Goal: Information Seeking & Learning: Learn about a topic

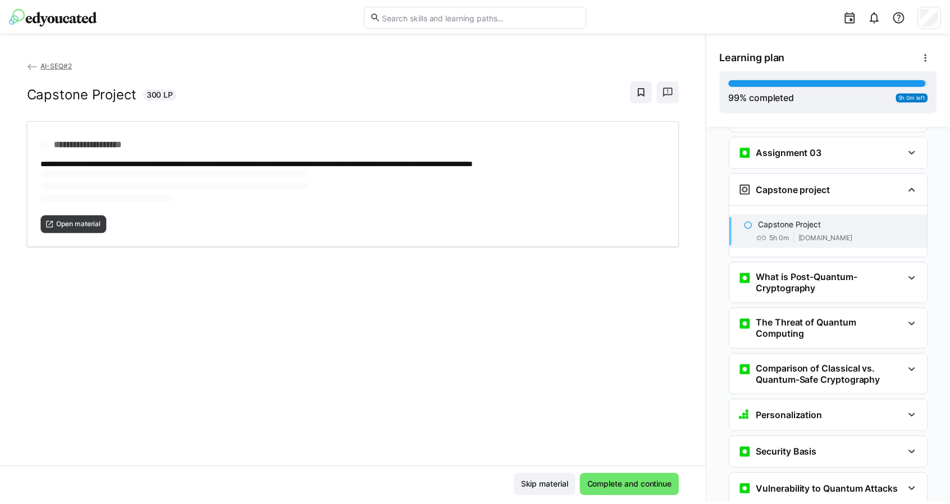
scroll to position [1842, 0]
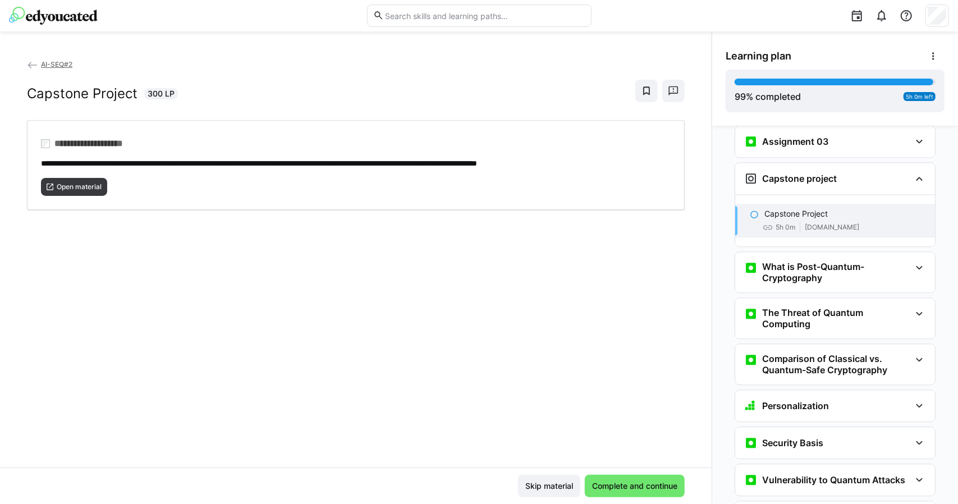
click at [637, 464] on div "**********" at bounding box center [356, 262] width 712 height 409
click at [630, 486] on span "Complete and continue" at bounding box center [635, 486] width 89 height 11
click at [51, 60] on span "AI-SEQ#2" at bounding box center [56, 64] width 31 height 8
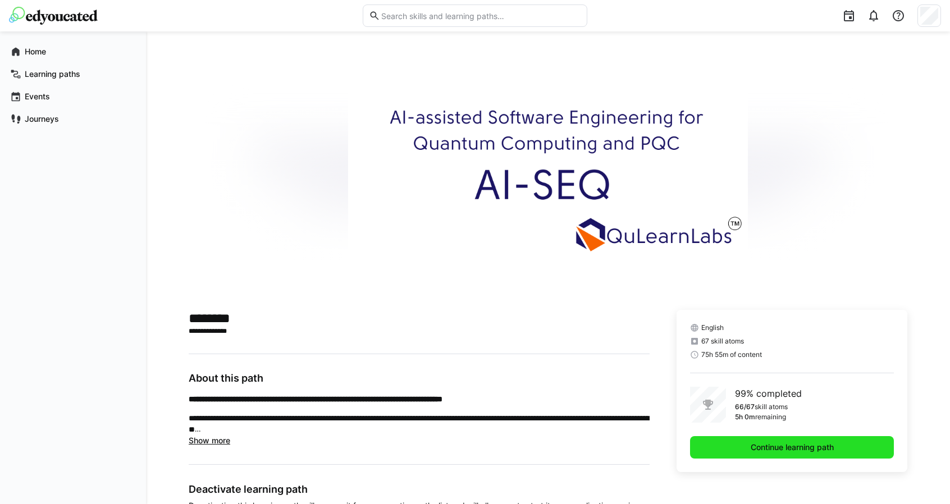
click at [780, 442] on span "Continue learning path" at bounding box center [792, 447] width 86 height 11
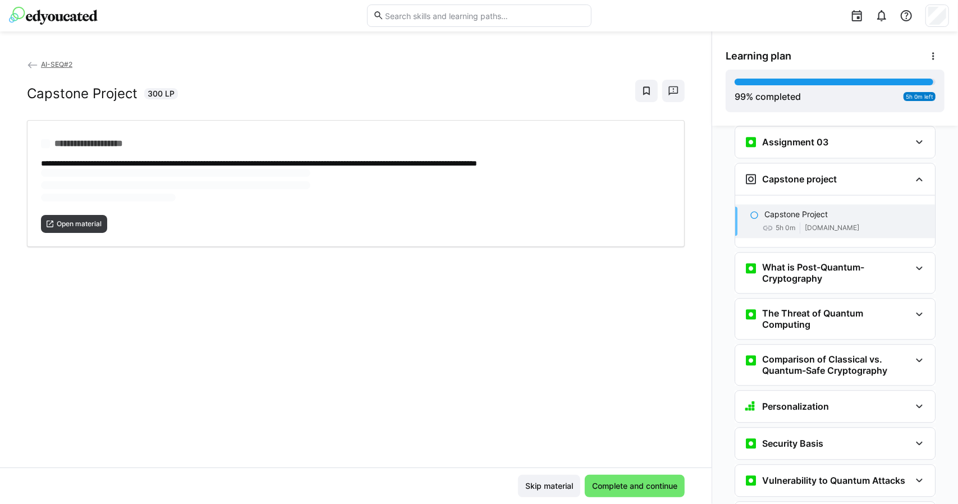
scroll to position [1842, 0]
click at [824, 223] on span "[DOMAIN_NAME]" at bounding box center [832, 227] width 54 height 9
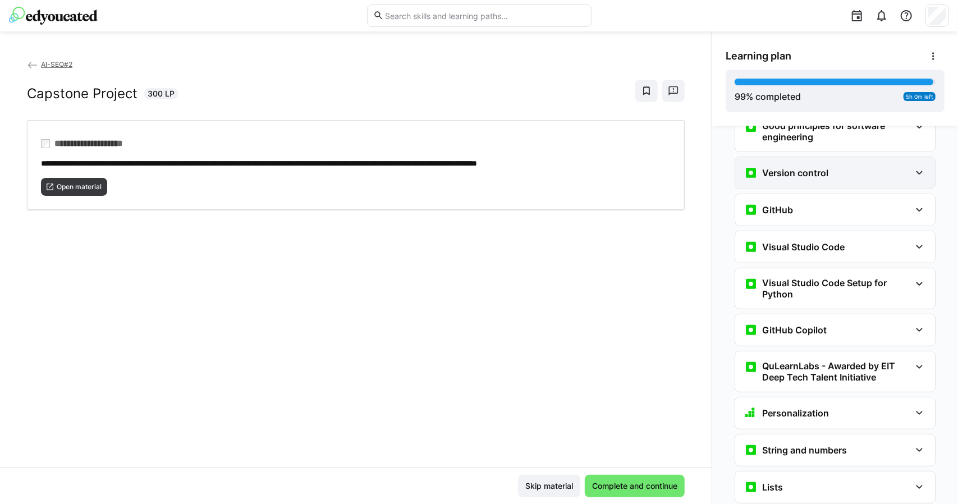
scroll to position [0, 0]
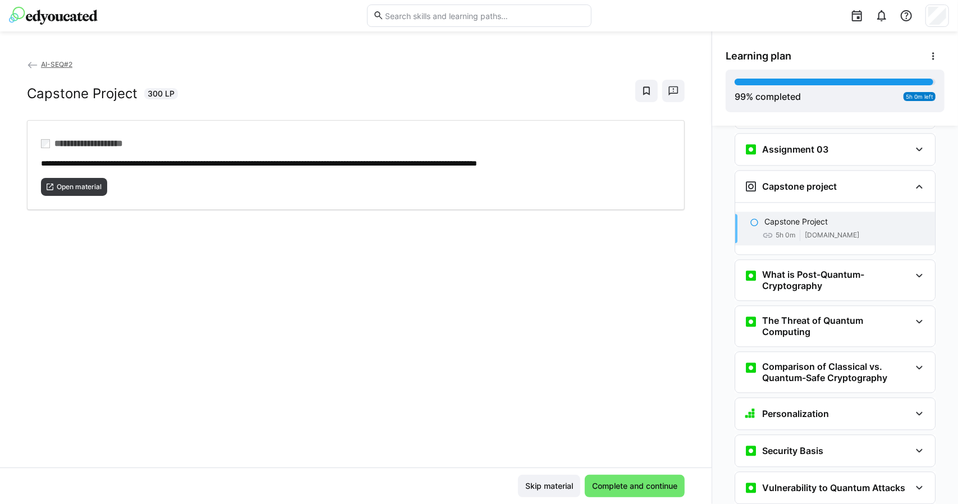
scroll to position [1842, 0]
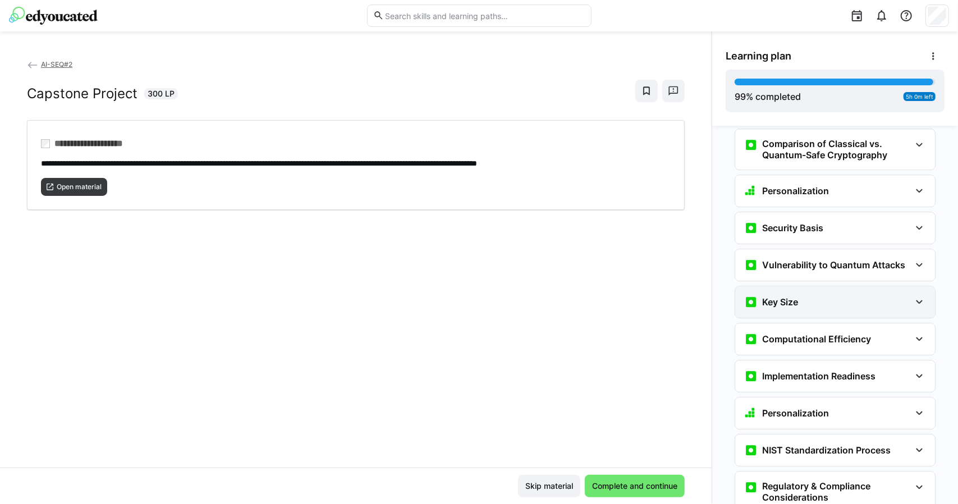
scroll to position [2066, 0]
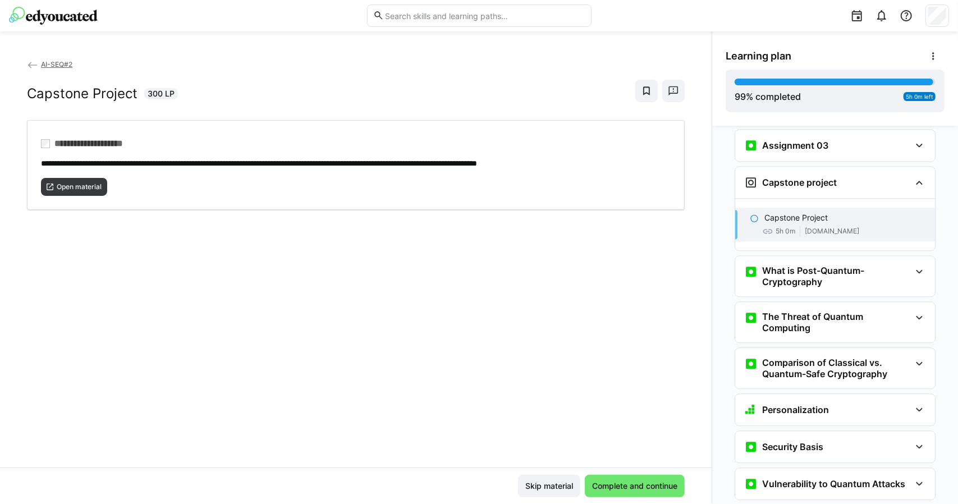
scroll to position [1842, 0]
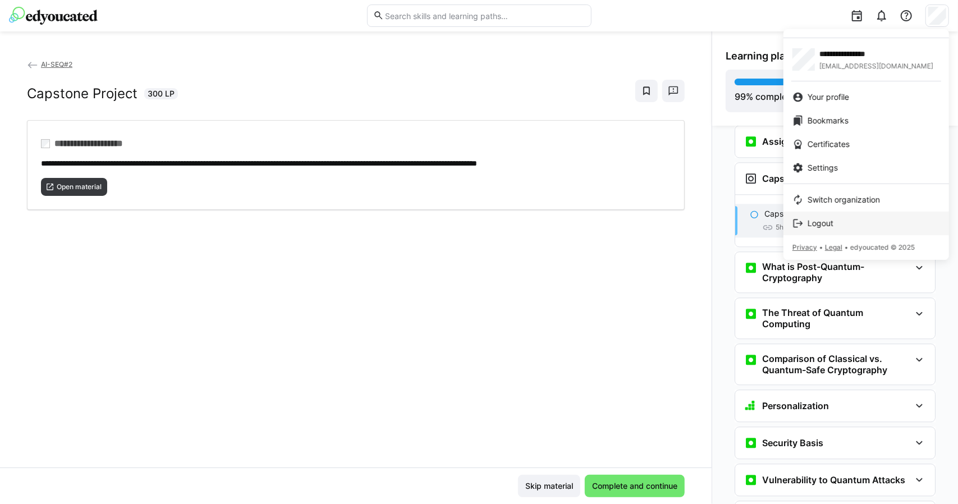
click at [817, 225] on span "Logout" at bounding box center [821, 223] width 26 height 11
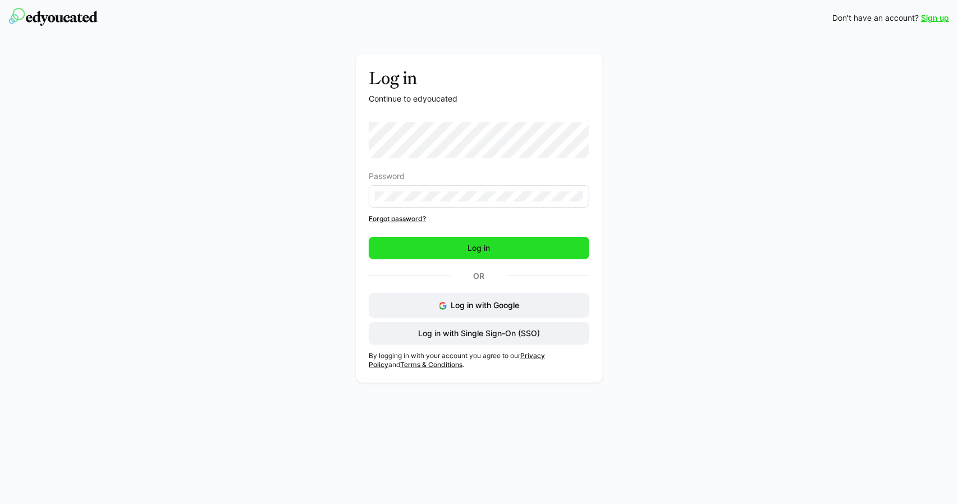
click at [467, 249] on span "Log in" at bounding box center [480, 248] width 26 height 11
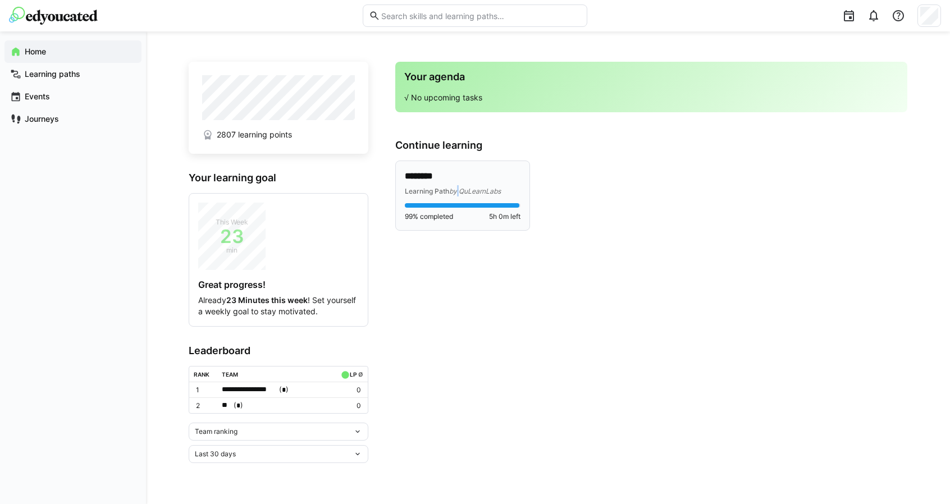
click at [458, 189] on span "by QuLearnLabs" at bounding box center [475, 191] width 52 height 8
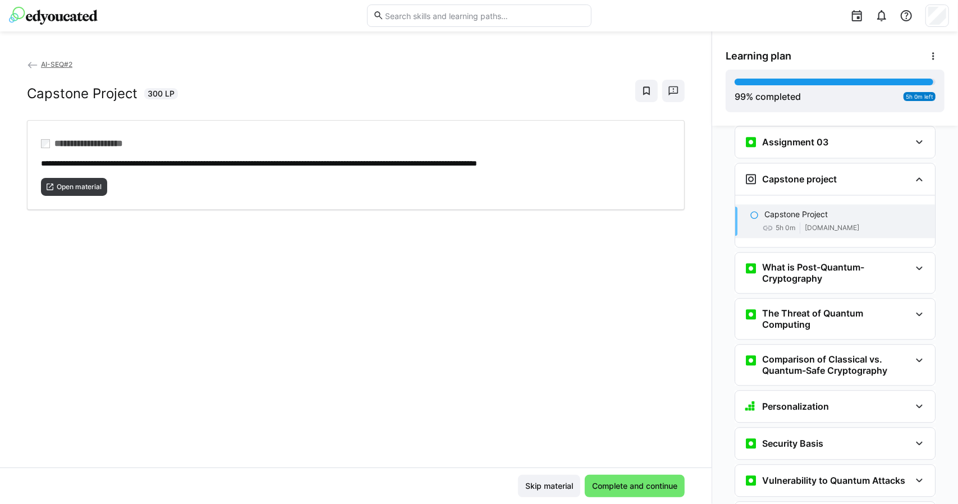
scroll to position [1842, 0]
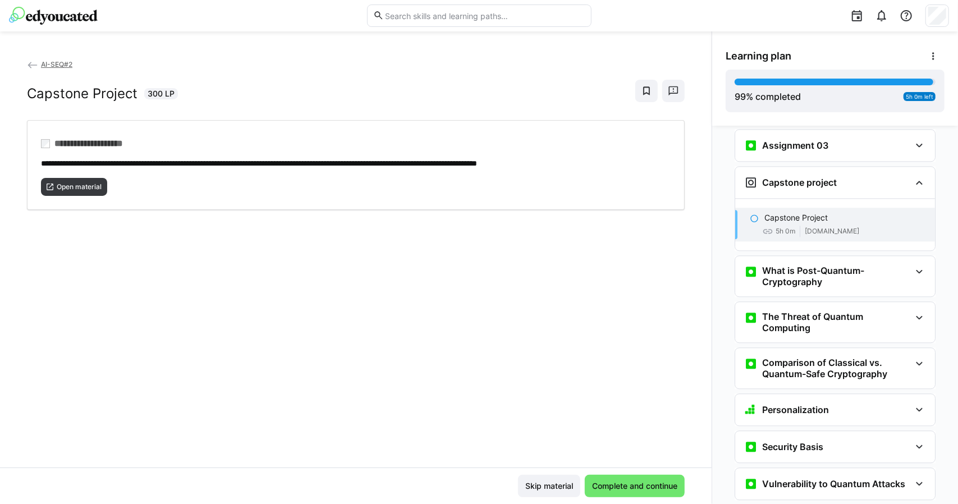
scroll to position [1842, 0]
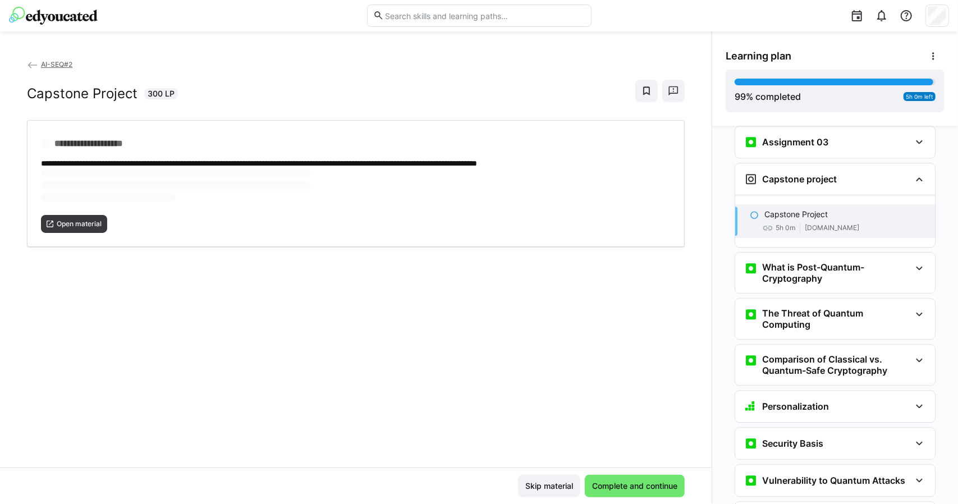
scroll to position [1842, 0]
click at [51, 179] on span "Open material" at bounding box center [74, 187] width 66 height 18
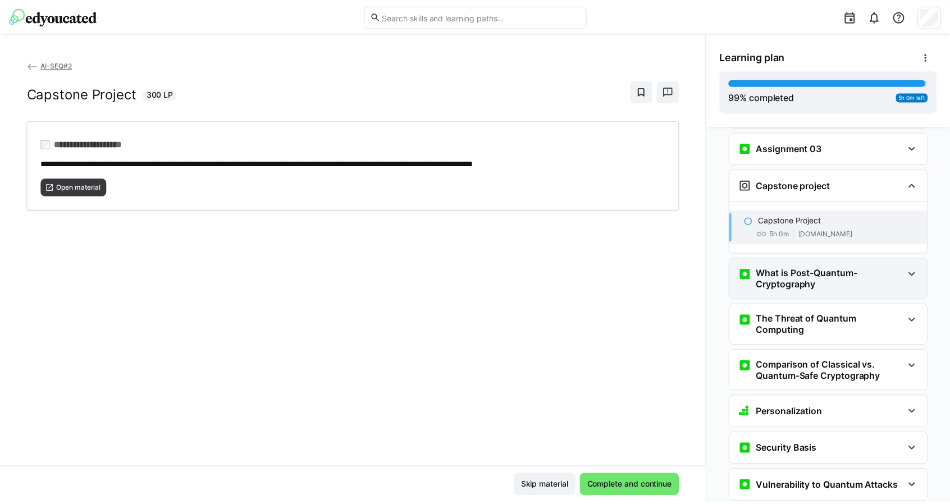
scroll to position [1842, 0]
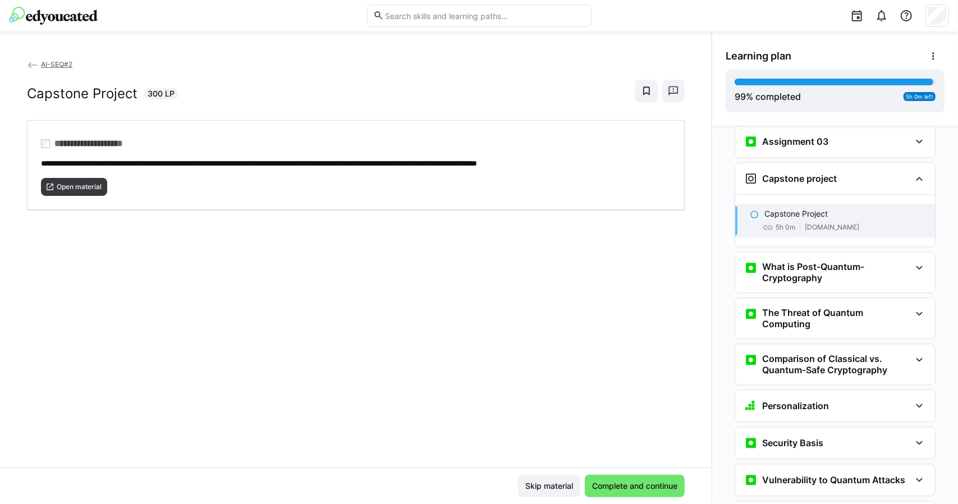
click at [38, 65] on eds-icon at bounding box center [32, 65] width 11 height 11
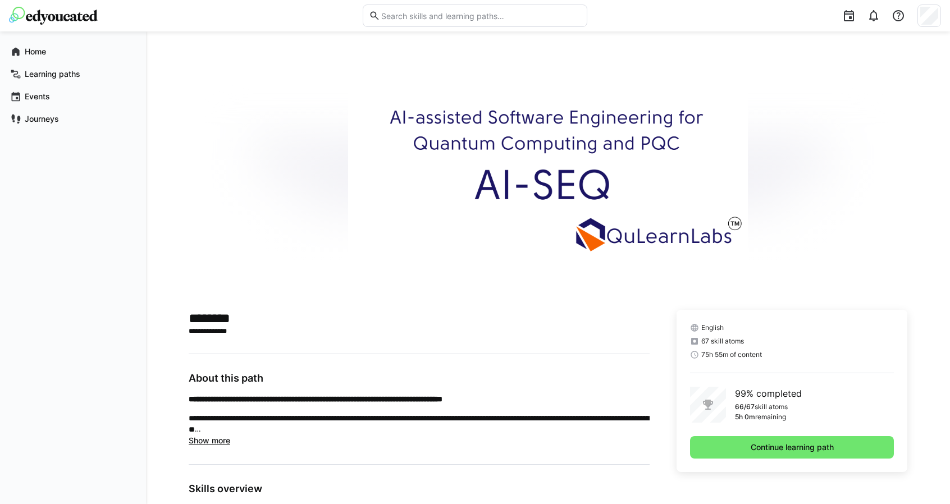
click at [222, 441] on span "Show more" at bounding box center [210, 441] width 42 height 10
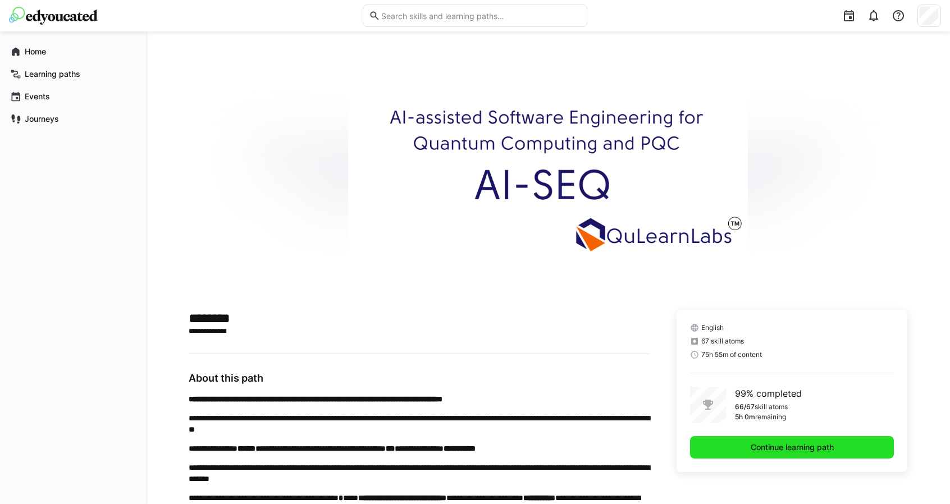
click at [752, 449] on span "Continue learning path" at bounding box center [792, 447] width 86 height 11
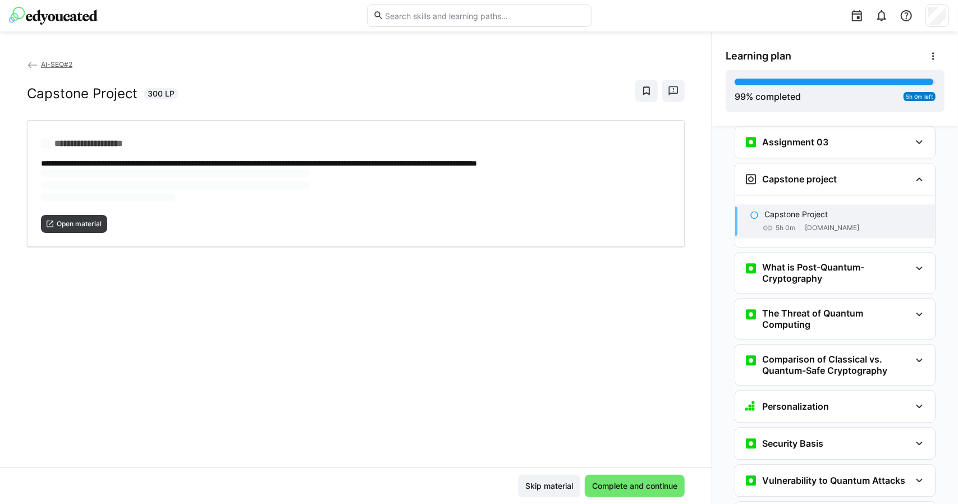
scroll to position [1842, 0]
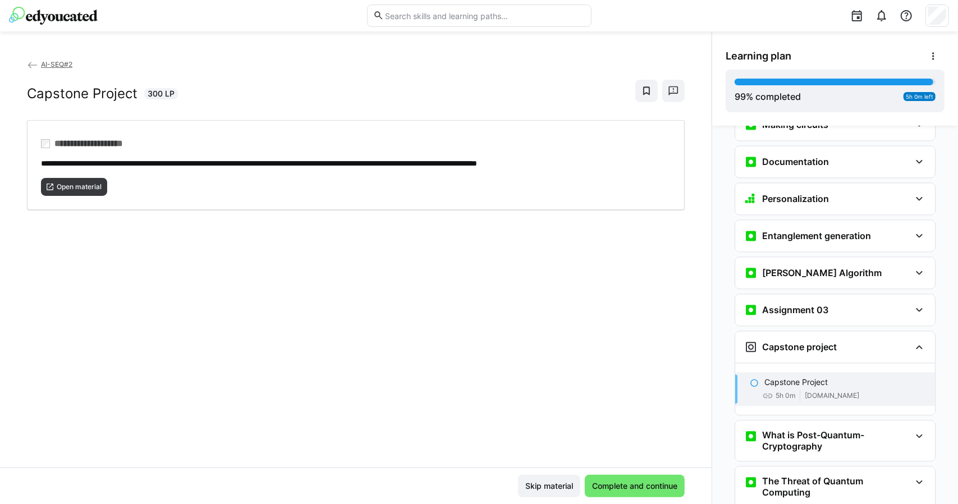
scroll to position [1898, 0]
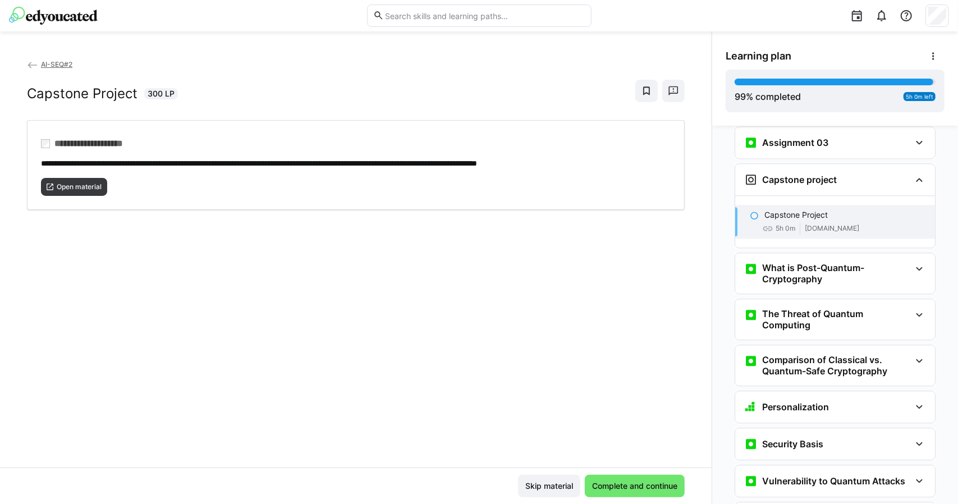
scroll to position [1842, 0]
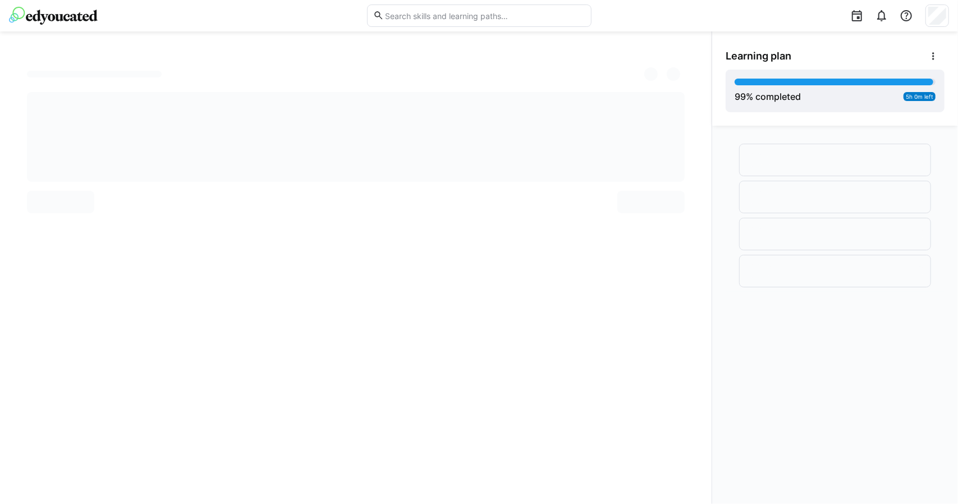
click at [82, 17] on img at bounding box center [53, 16] width 89 height 18
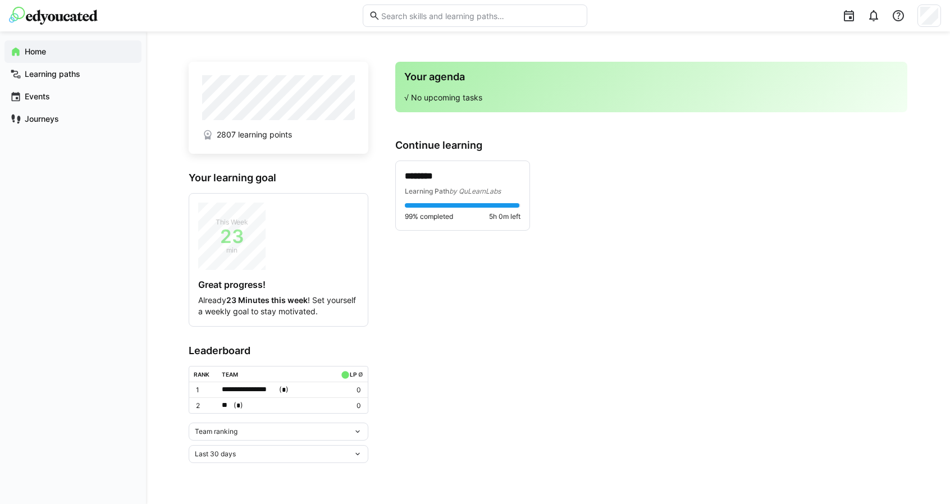
click at [221, 430] on span "Team ranking" at bounding box center [216, 431] width 43 height 9
click at [220, 429] on span "Team ranking" at bounding box center [216, 431] width 43 height 9
click at [56, 67] on div "Learning paths" at bounding box center [72, 74] width 137 height 22
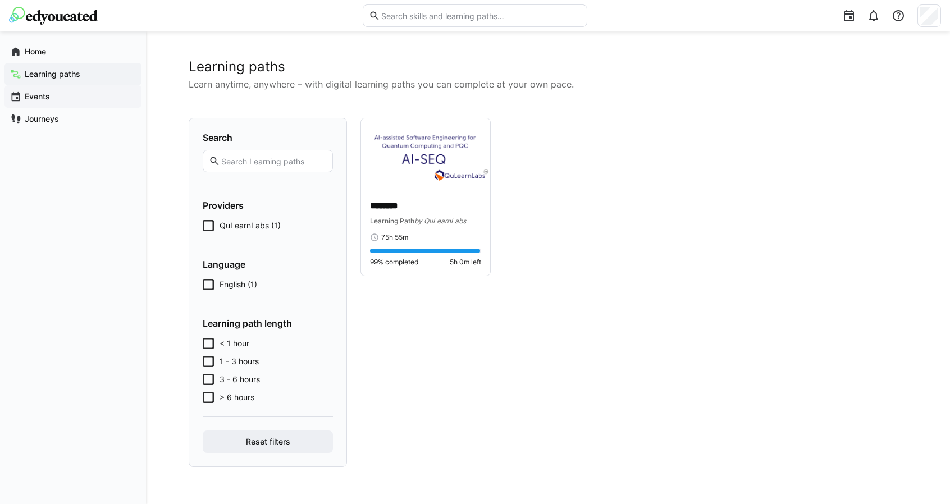
click at [32, 103] on div "Events" at bounding box center [72, 96] width 137 height 22
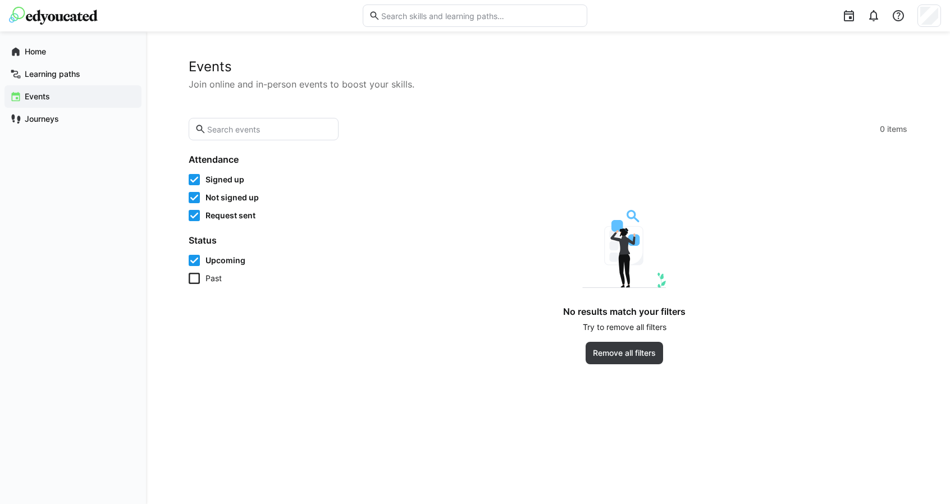
click at [44, 28] on div at bounding box center [475, 15] width 932 height 31
click at [36, 60] on div "Home" at bounding box center [72, 51] width 137 height 22
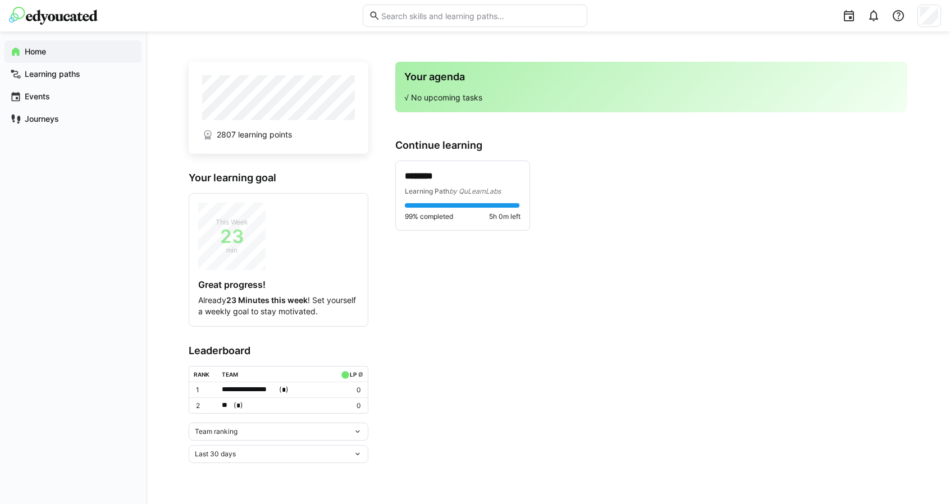
drag, startPoint x: 463, startPoint y: 297, endPoint x: 455, endPoint y: 298, distance: 7.9
click at [463, 300] on app-home-right "Your agenda √ No upcoming tasks Continue learning ******** Learning Path by QuL…" at bounding box center [651, 262] width 512 height 401
drag, startPoint x: 74, startPoint y: 19, endPoint x: 120, endPoint y: 99, distance: 92.1
click at [91, 51] on div "Home" at bounding box center [72, 51] width 137 height 22
click at [431, 170] on p "********" at bounding box center [463, 176] width 116 height 13
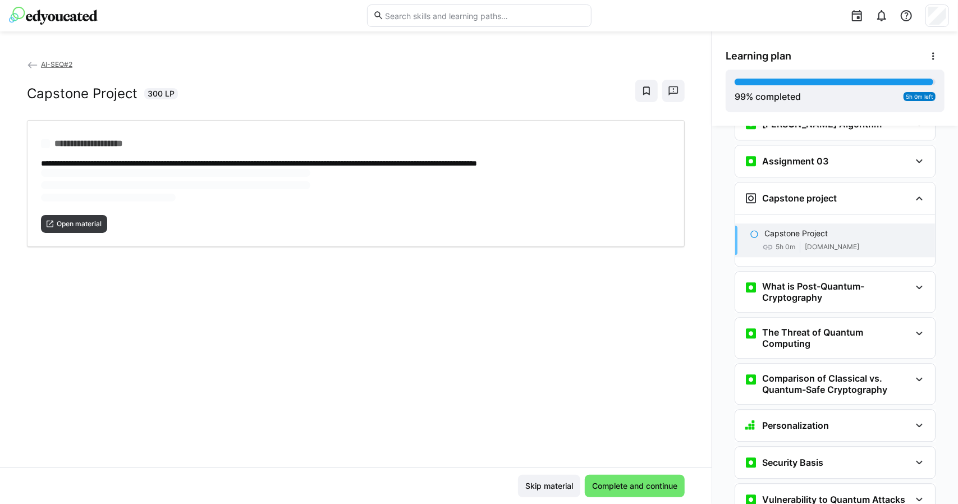
scroll to position [1842, 0]
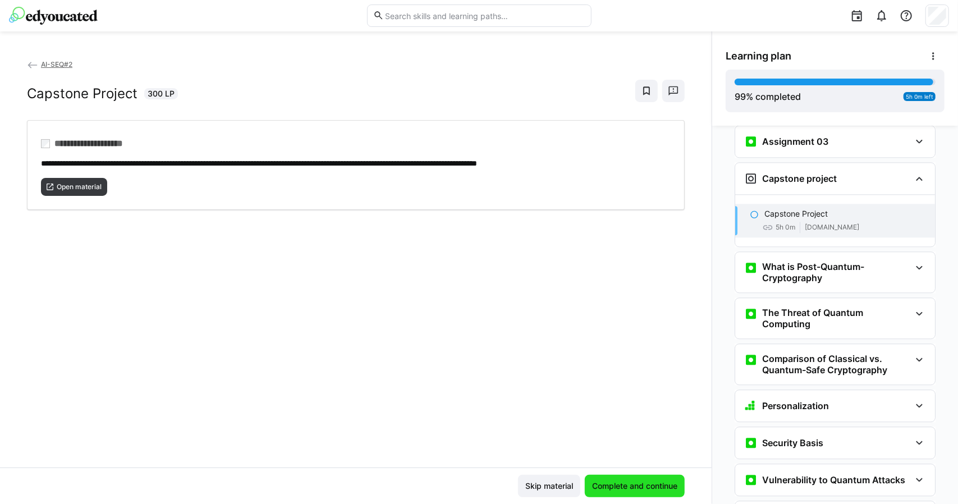
click at [618, 488] on span "Complete and continue" at bounding box center [635, 486] width 89 height 11
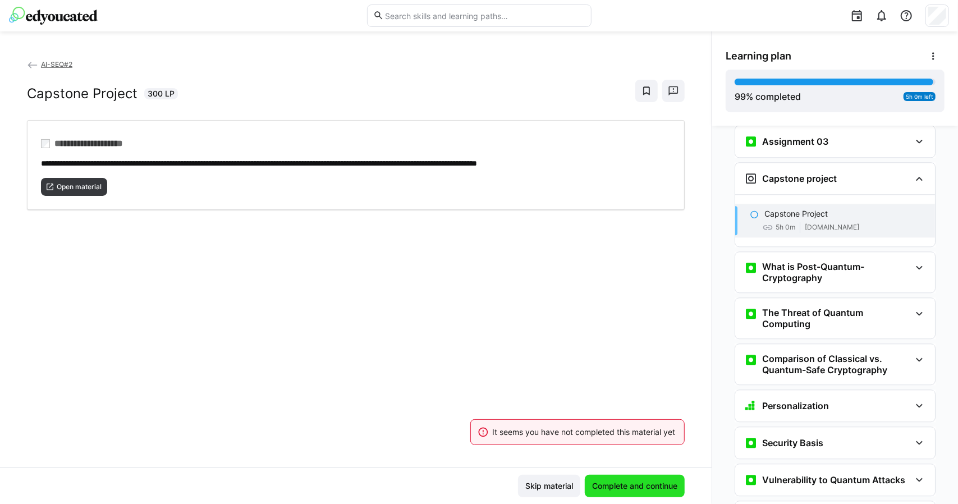
click at [618, 486] on span "Complete and continue" at bounding box center [635, 486] width 89 height 11
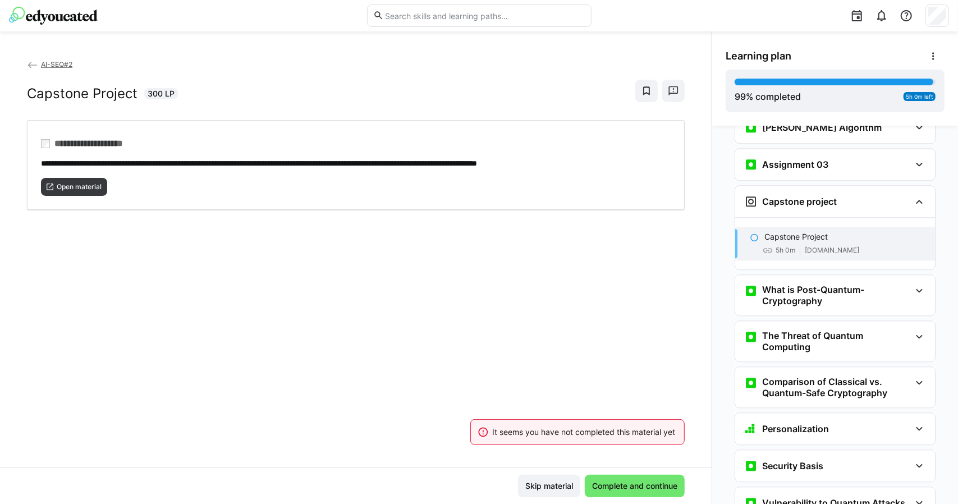
scroll to position [1730, 0]
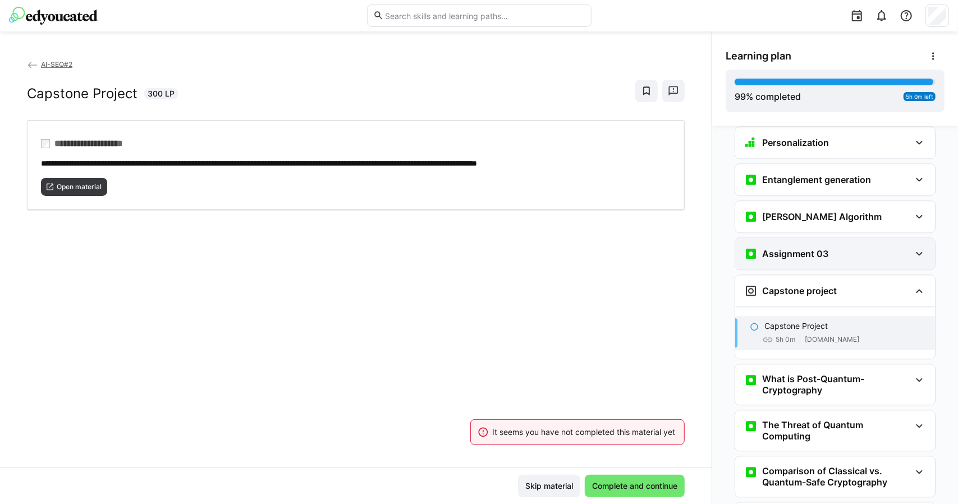
click at [789, 238] on div "Assignment 03" at bounding box center [835, 253] width 200 height 31
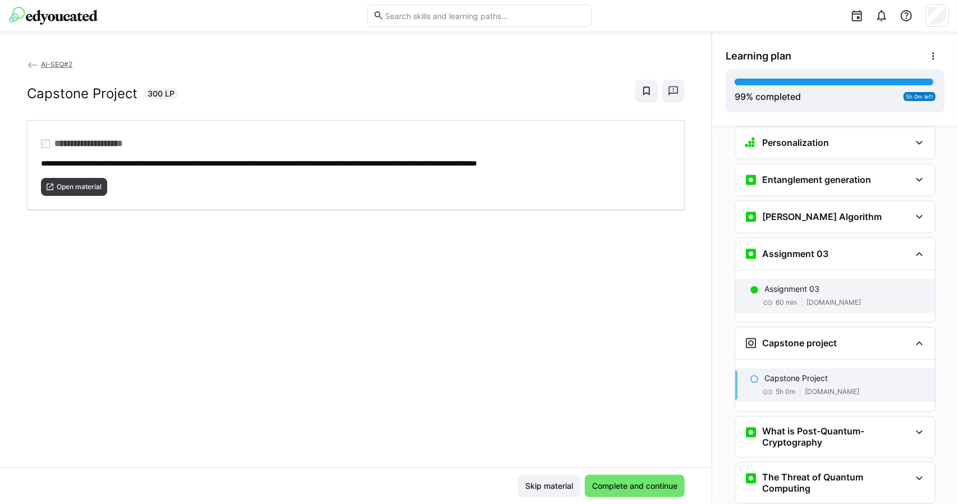
click at [792, 283] on p "Assignment 03" at bounding box center [792, 288] width 55 height 11
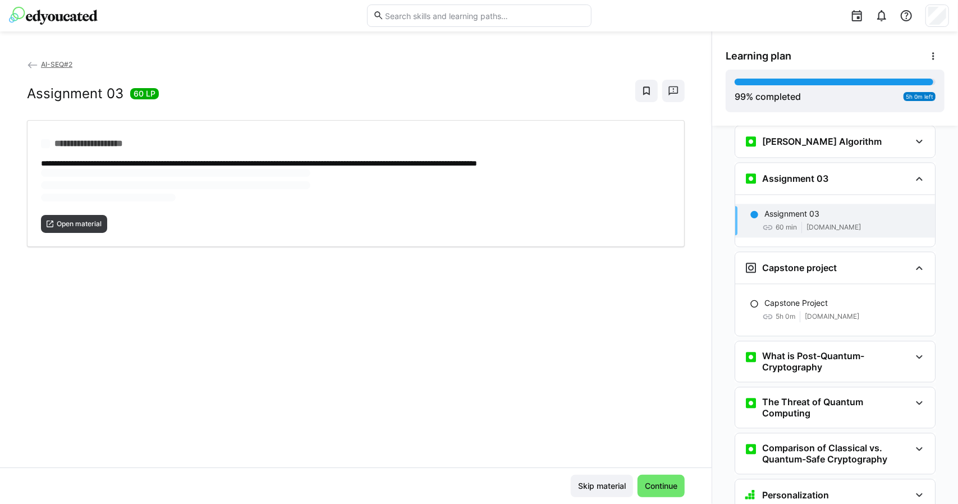
scroll to position [1805, 0]
click at [648, 481] on span "Continue" at bounding box center [661, 486] width 36 height 11
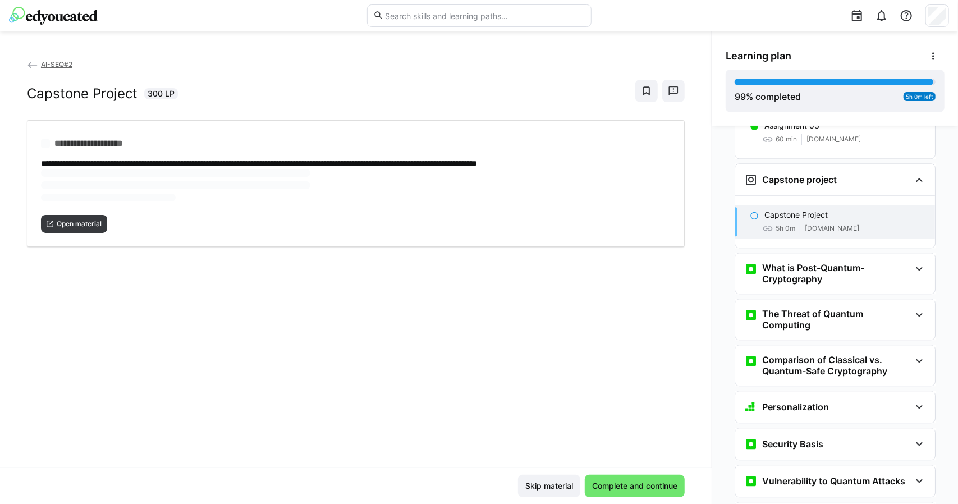
scroll to position [1894, 0]
click at [76, 178] on span "Open material" at bounding box center [74, 187] width 66 height 18
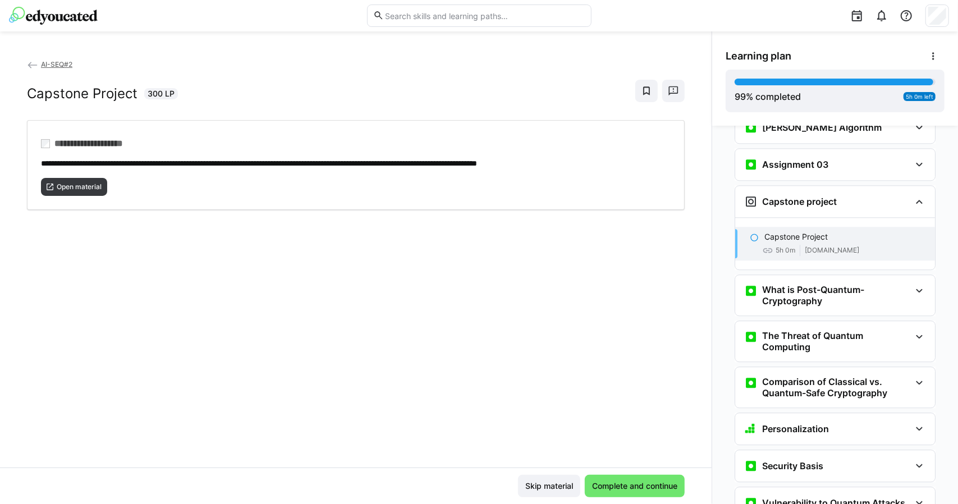
scroll to position [1842, 0]
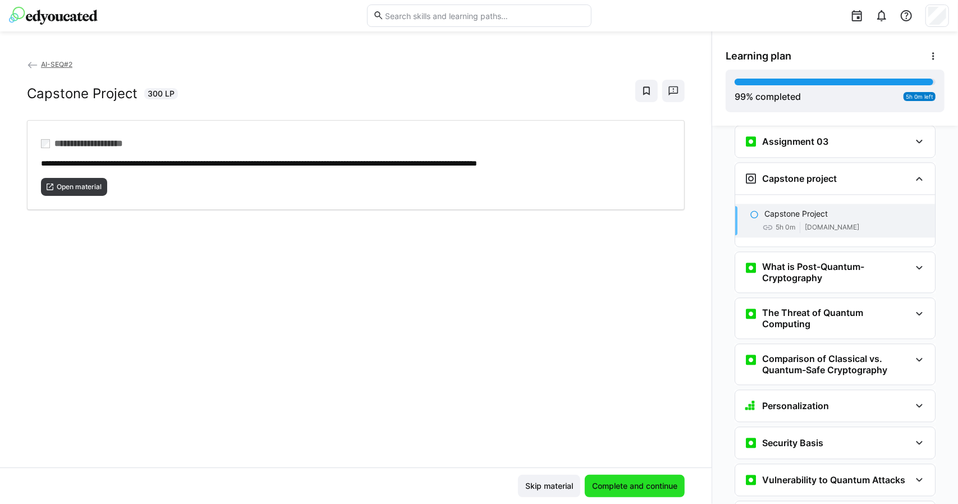
click at [631, 488] on span "Complete and continue" at bounding box center [635, 486] width 89 height 11
click at [802, 92] on div "99 % completed 5h 0m left" at bounding box center [835, 91] width 201 height 25
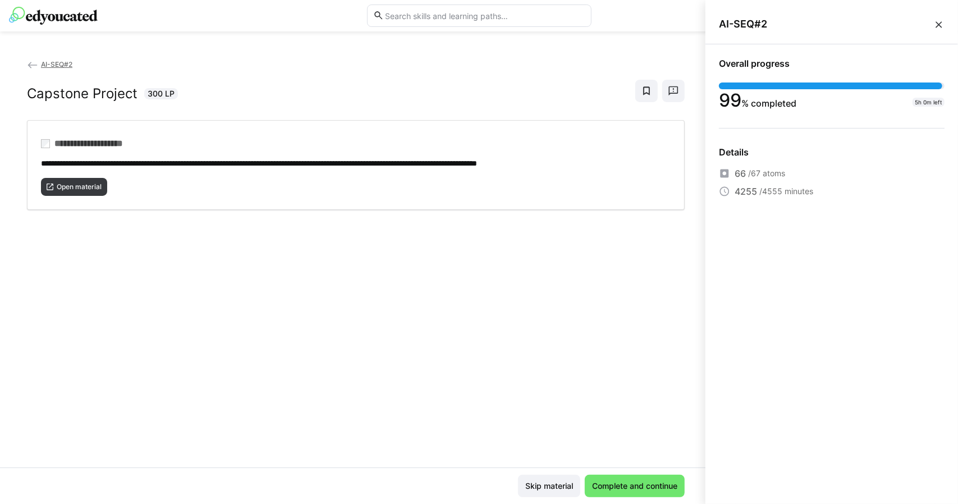
click at [807, 80] on div "Overall progress 99 % completed 5h 0m left" at bounding box center [832, 84] width 226 height 52
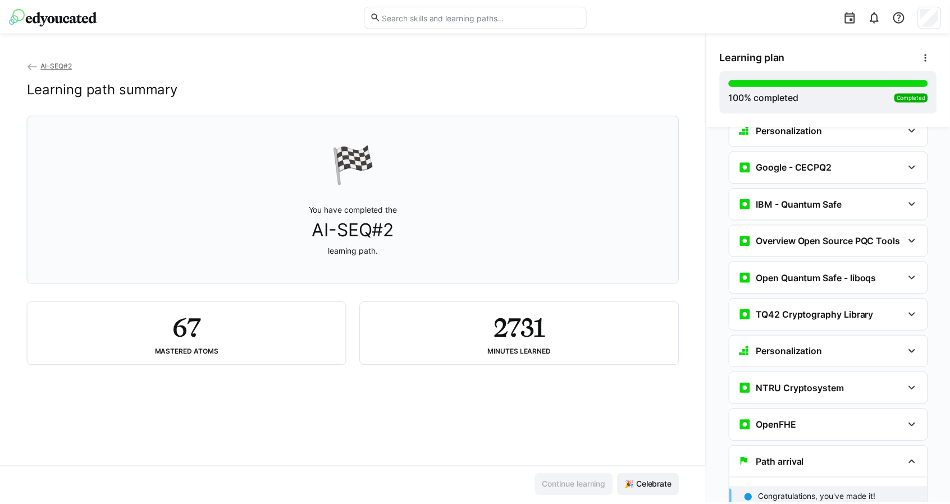
scroll to position [2751, 0]
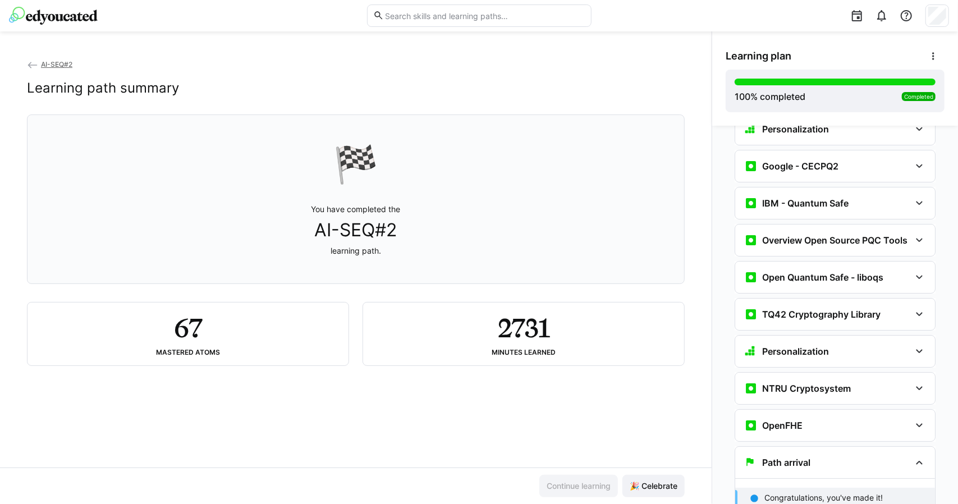
click at [60, 74] on div "AI-SEQ#2 Learning path summary" at bounding box center [356, 86] width 658 height 56
click at [56, 68] on app-back-navigation "AI-SEQ#2" at bounding box center [356, 64] width 658 height 12
click at [70, 66] on span "AI-SEQ#2" at bounding box center [56, 64] width 31 height 8
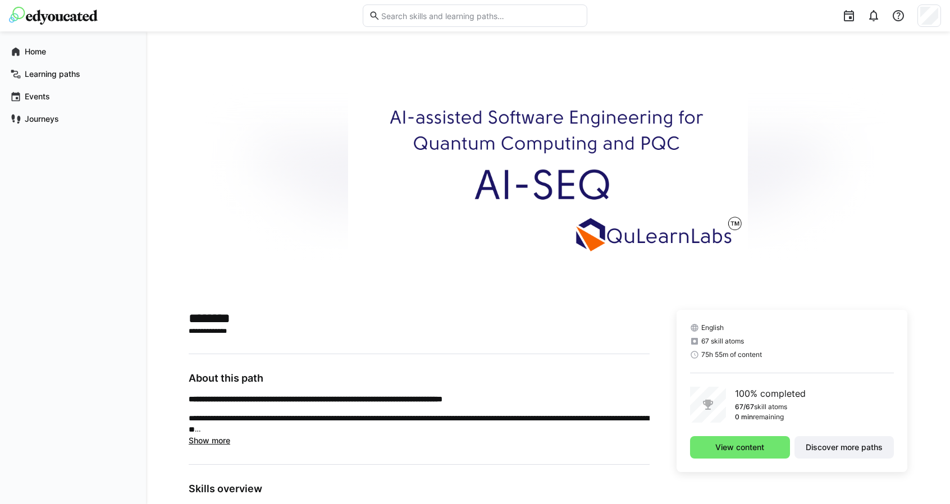
scroll to position [18, 0]
click at [724, 446] on span "View content" at bounding box center [740, 447] width 52 height 11
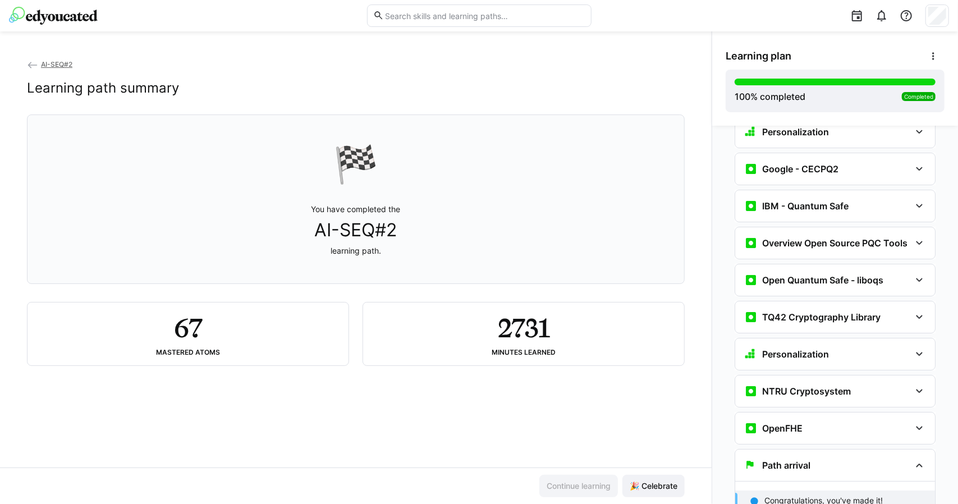
scroll to position [2751, 0]
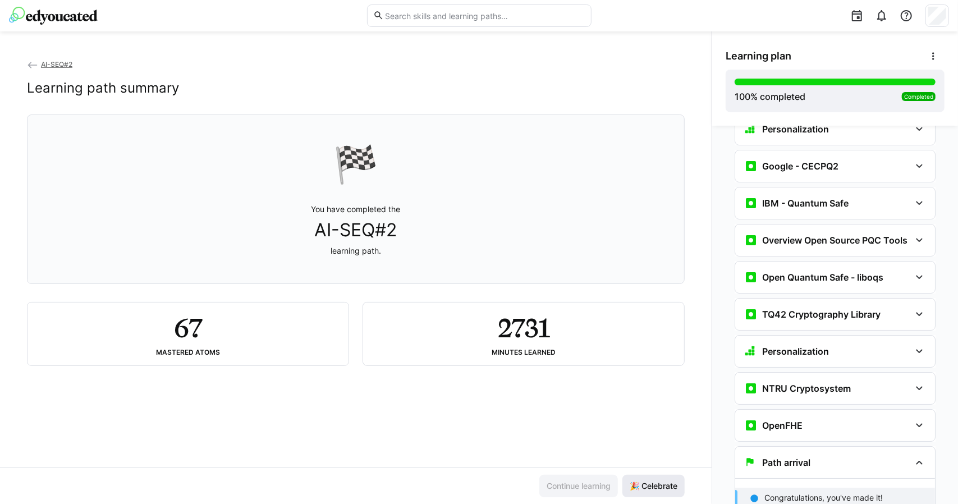
drag, startPoint x: 664, startPoint y: 484, endPoint x: 660, endPoint y: 479, distance: 6.0
click at [660, 479] on span "🎉 Celebrate" at bounding box center [654, 486] width 62 height 22
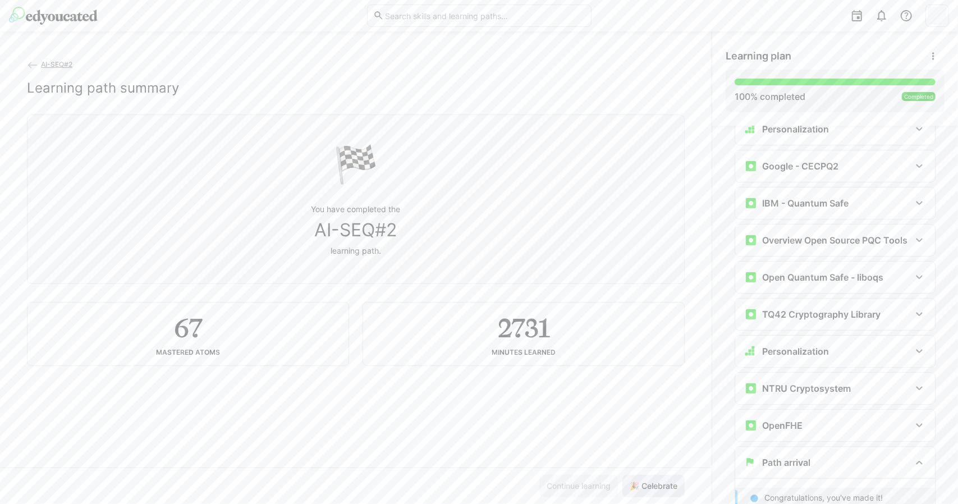
click at [643, 486] on span "🎉 Celebrate" at bounding box center [653, 486] width 51 height 11
click at [642, 484] on span "🎉 Celebrate" at bounding box center [653, 486] width 51 height 11
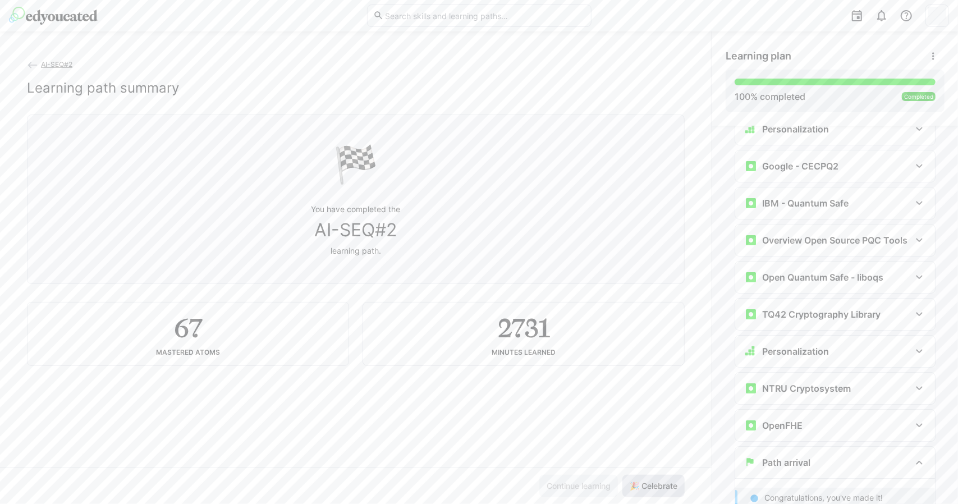
click at [642, 484] on span "🎉 Celebrate" at bounding box center [653, 486] width 51 height 11
click at [641, 484] on span "🎉 Celebrate" at bounding box center [653, 486] width 51 height 11
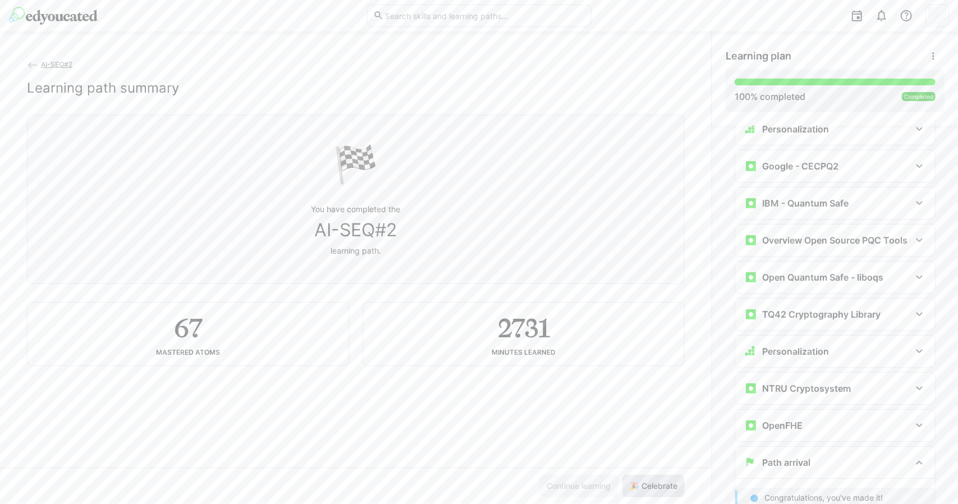
click at [641, 484] on span "🎉 Celebrate" at bounding box center [653, 486] width 51 height 11
click at [641, 485] on span "🎉 Celebrate" at bounding box center [653, 486] width 51 height 11
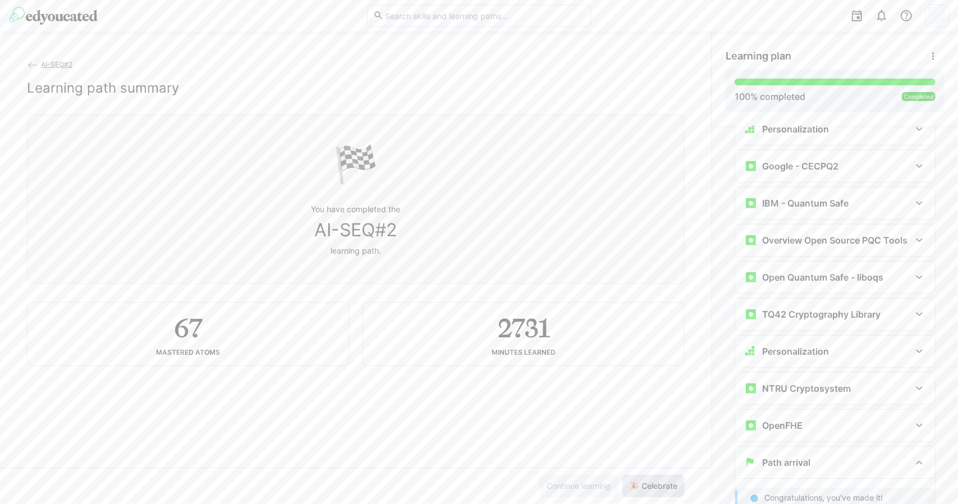
click at [641, 484] on span "🎉 Celebrate" at bounding box center [653, 486] width 51 height 11
click at [639, 484] on span "🎉 Celebrate" at bounding box center [653, 486] width 51 height 11
click at [639, 487] on span "🎉 Celebrate" at bounding box center [653, 486] width 51 height 11
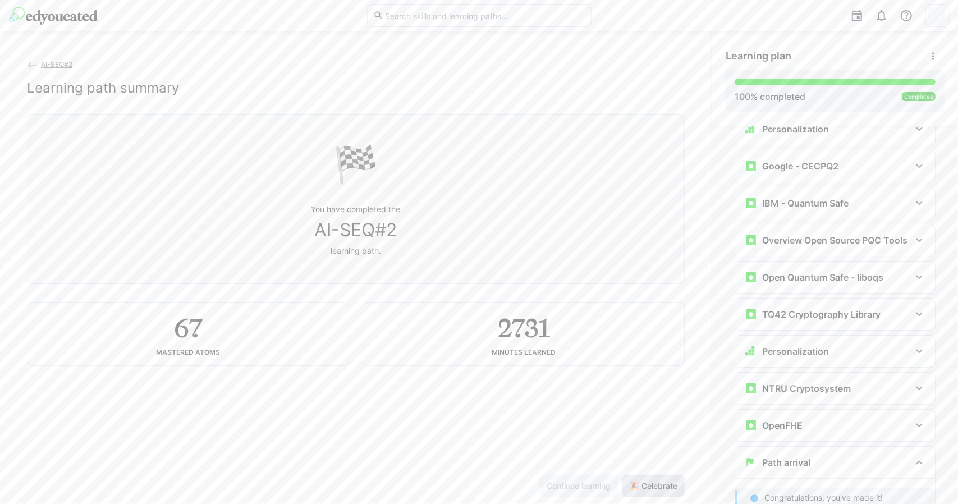
click at [639, 484] on span "🎉 Celebrate" at bounding box center [653, 486] width 51 height 11
click at [642, 483] on span "🎉 Celebrate" at bounding box center [653, 486] width 51 height 11
click at [642, 484] on span "🎉 Celebrate" at bounding box center [653, 486] width 51 height 11
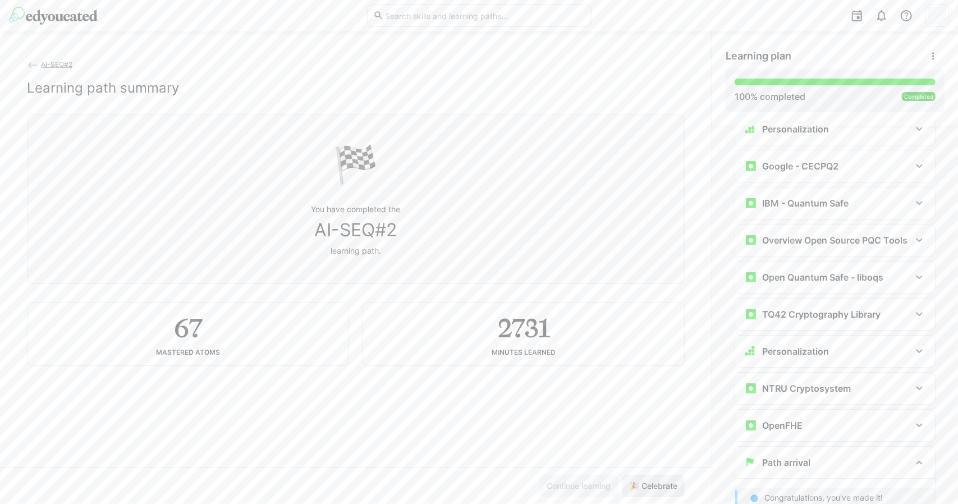
click at [643, 482] on span "🎉 Celebrate" at bounding box center [653, 486] width 51 height 11
click at [644, 482] on span "🎉 Celebrate" at bounding box center [653, 486] width 51 height 11
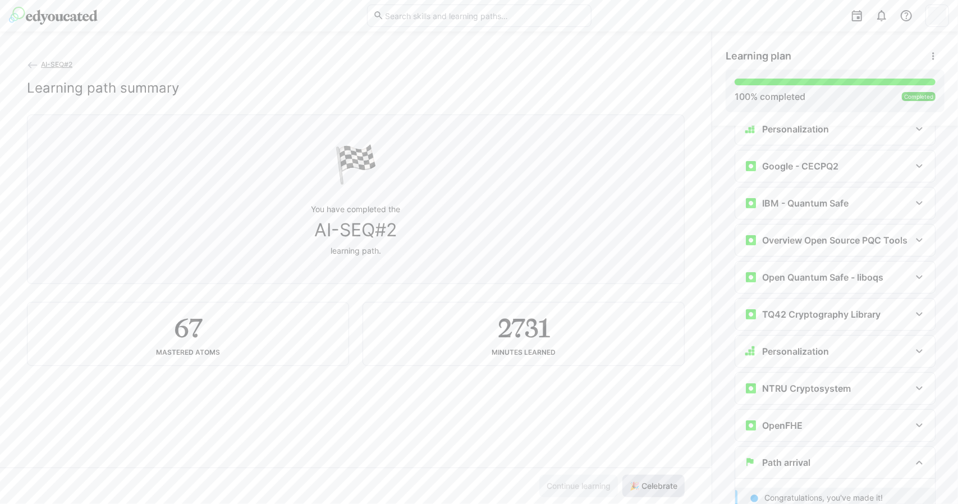
click at [644, 482] on span "🎉 Celebrate" at bounding box center [653, 486] width 51 height 11
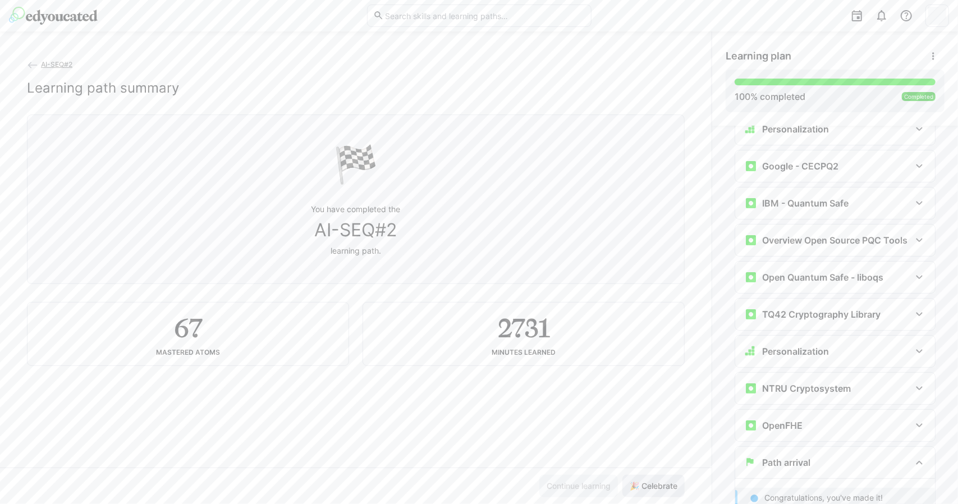
click at [644, 481] on span "🎉 Celebrate" at bounding box center [653, 486] width 51 height 11
click at [644, 480] on span "🎉 Celebrate" at bounding box center [654, 486] width 62 height 22
